Goal: Task Accomplishment & Management: Manage account settings

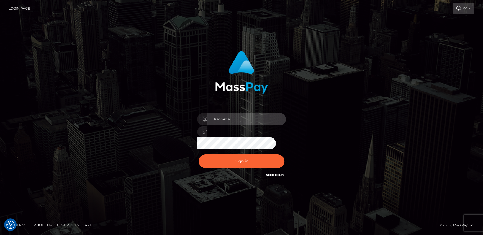
drag, startPoint x: 244, startPoint y: 116, endPoint x: 240, endPoint y: 120, distance: 5.1
click at [244, 116] on input "text" at bounding box center [246, 119] width 79 height 12
type input "andy.wowcan"
click at [198, 154] on button "Sign in" at bounding box center [241, 161] width 86 height 14
click at [238, 121] on input "text" at bounding box center [246, 119] width 79 height 12
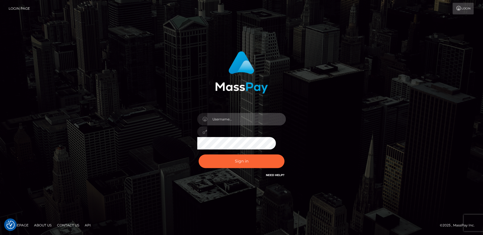
type input "andy.wowcan"
click at [198, 154] on button "Sign in" at bounding box center [241, 161] width 86 height 14
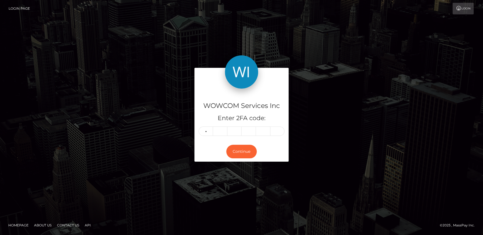
type input "2"
type input "6"
type input "8"
type input "9"
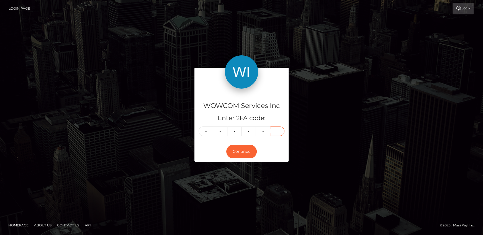
type input "2"
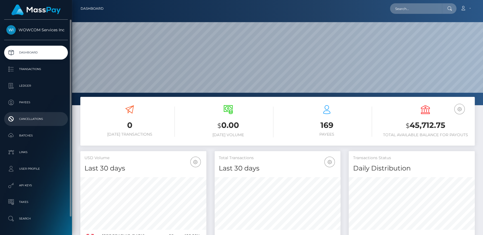
scroll to position [98, 126]
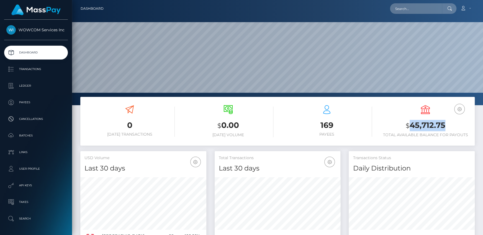
drag, startPoint x: 410, startPoint y: 127, endPoint x: 443, endPoint y: 125, distance: 33.3
click at [443, 125] on h3 "$ 45,712.75" at bounding box center [425, 125] width 90 height 11
copy h3 "45,712.75"
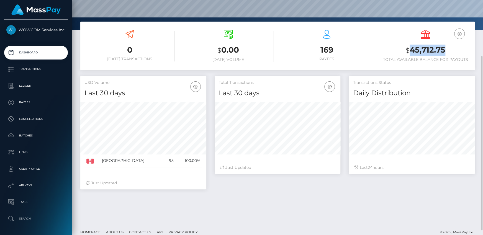
scroll to position [0, 0]
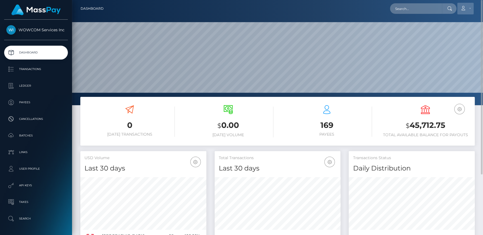
click at [466, 10] on link "Account" at bounding box center [465, 9] width 16 height 12
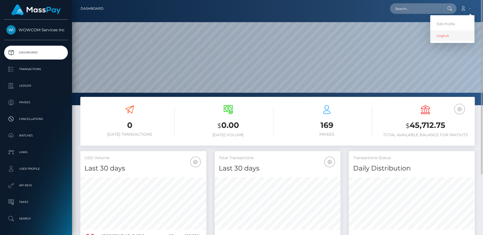
click at [449, 37] on link "Logout" at bounding box center [452, 35] width 44 height 10
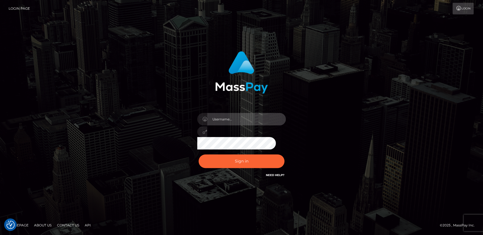
click at [256, 113] on input "text" at bounding box center [246, 119] width 79 height 12
type input "Andrei.rollacan"
click at [198, 154] on button "Sign in" at bounding box center [241, 161] width 86 height 14
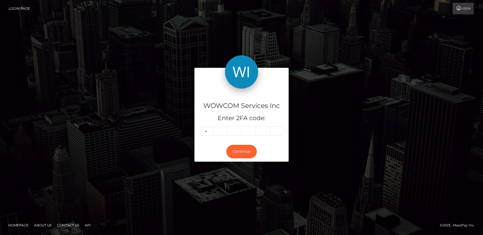
type input "1"
type input "4"
type input "3"
type input "7"
type input "3"
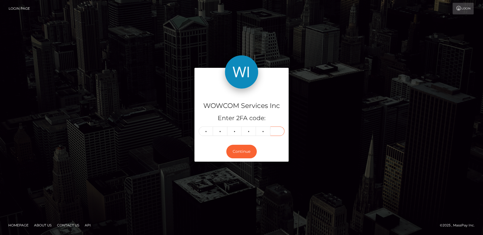
type input "7"
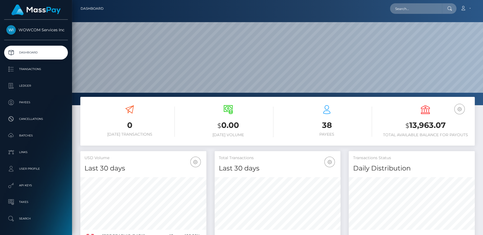
scroll to position [98, 126]
drag, startPoint x: 409, startPoint y: 122, endPoint x: 446, endPoint y: 123, distance: 37.1
click at [446, 123] on h3 "$ 13,963.07" at bounding box center [425, 125] width 90 height 11
copy h3 "13,963.07"
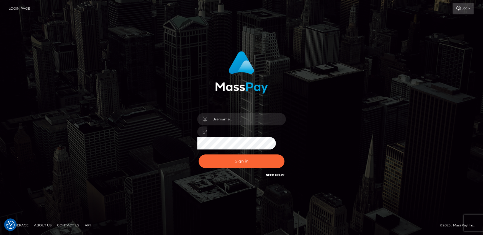
checkbox input "true"
